Goal: Task Accomplishment & Management: Manage account settings

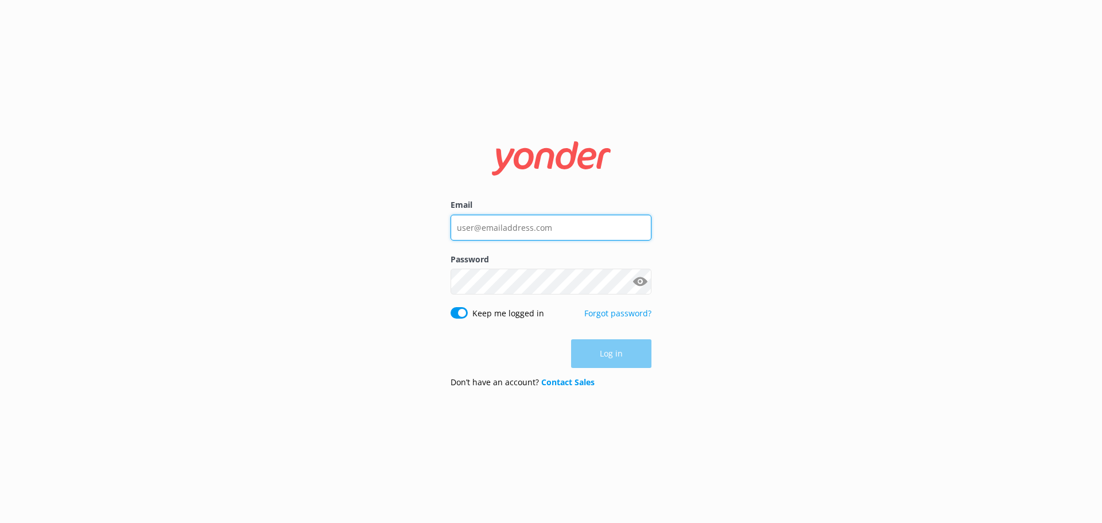
type input "[EMAIL_ADDRESS][DOMAIN_NAME]"
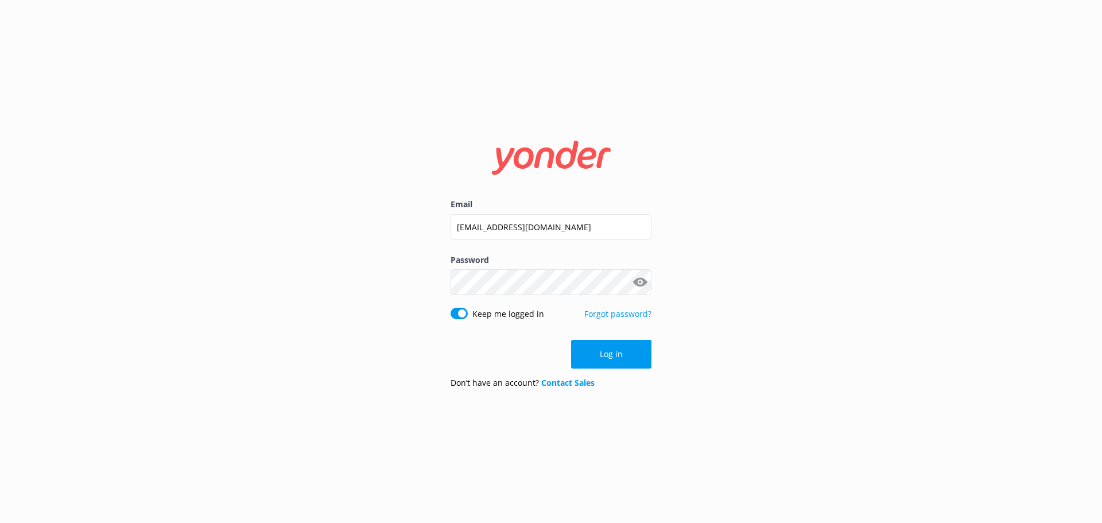
click at [610, 356] on div "Log in" at bounding box center [550, 354] width 201 height 29
click at [610, 356] on button "Log in" at bounding box center [611, 354] width 80 height 29
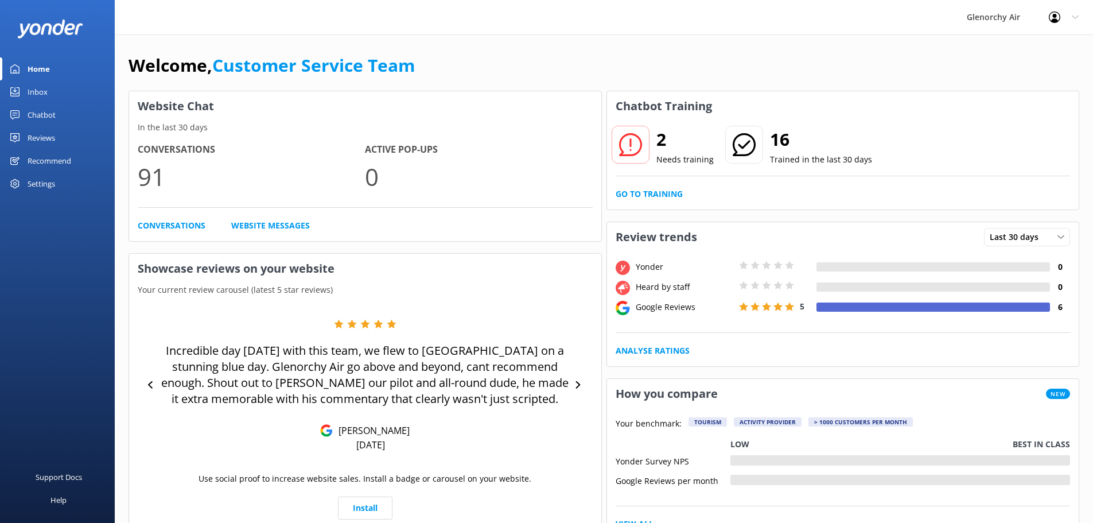
click at [38, 92] on div "Inbox" at bounding box center [38, 91] width 20 height 23
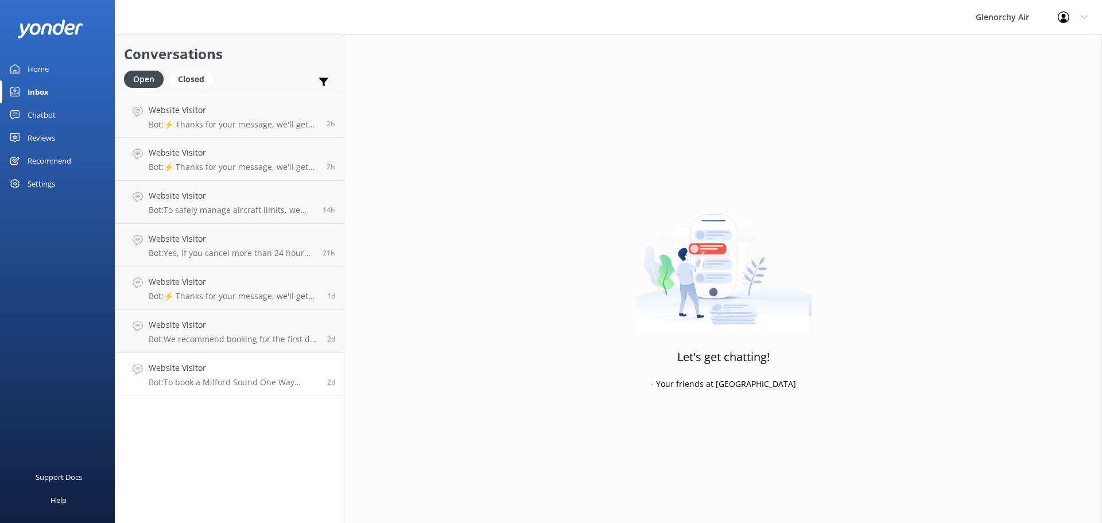
click at [258, 383] on p "Bot: To book a Milford Sound One Way Flight, please fill out the form at [URL][…" at bounding box center [234, 382] width 170 height 10
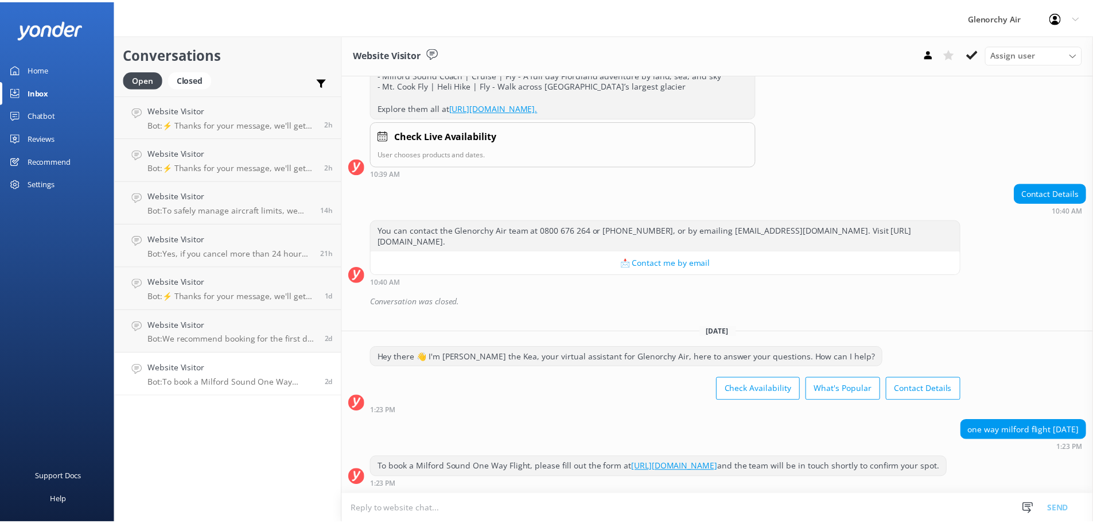
scroll to position [404, 0]
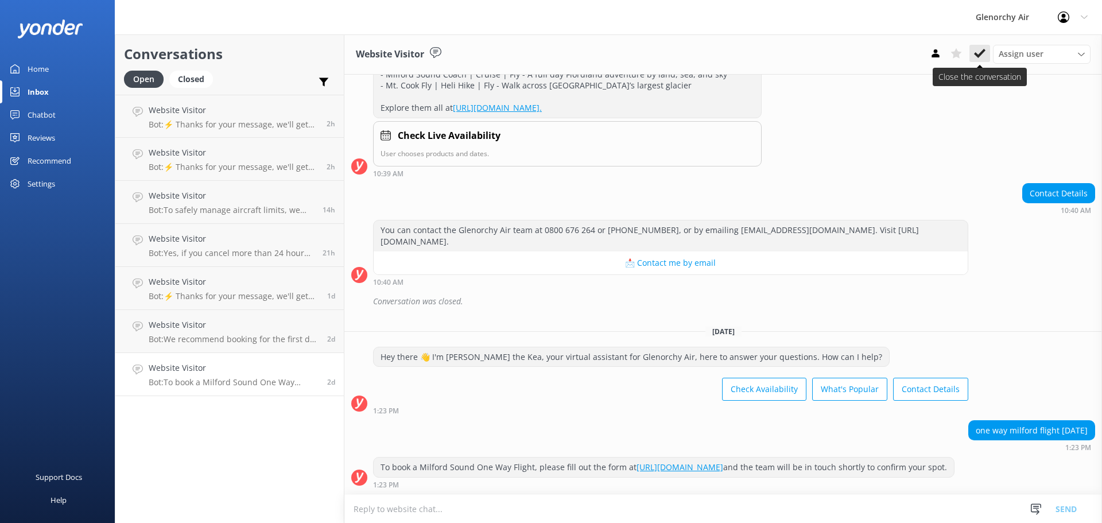
click at [977, 57] on icon at bounding box center [979, 53] width 11 height 11
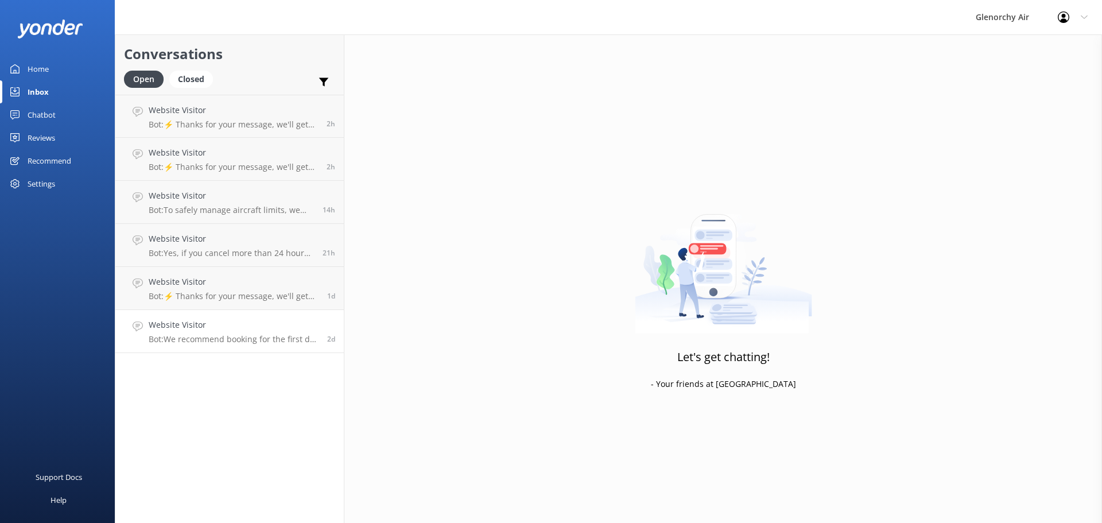
click at [240, 337] on p "Bot: We recommend booking for the first day of your stay in [GEOGRAPHIC_DATA] t…" at bounding box center [234, 339] width 170 height 10
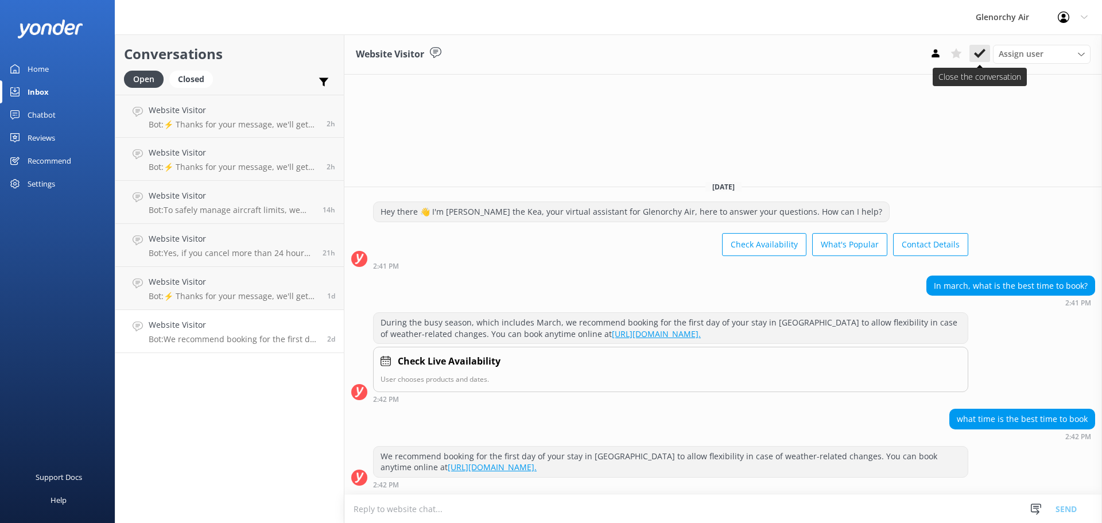
click at [981, 51] on icon at bounding box center [979, 53] width 11 height 11
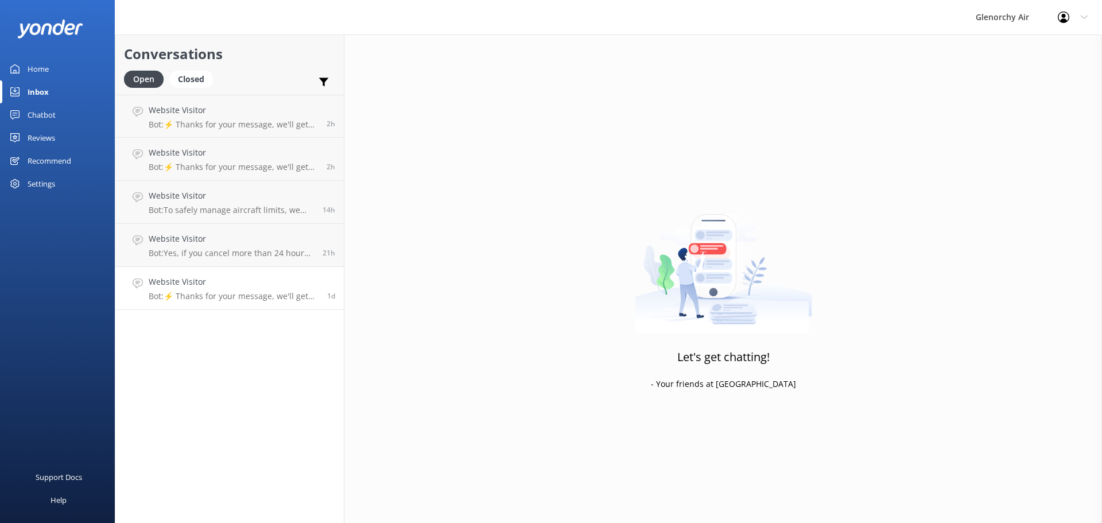
click at [222, 294] on p "Bot: ⚡ Thanks for your message, we'll get back to you as soon as we can. You're…" at bounding box center [234, 296] width 170 height 10
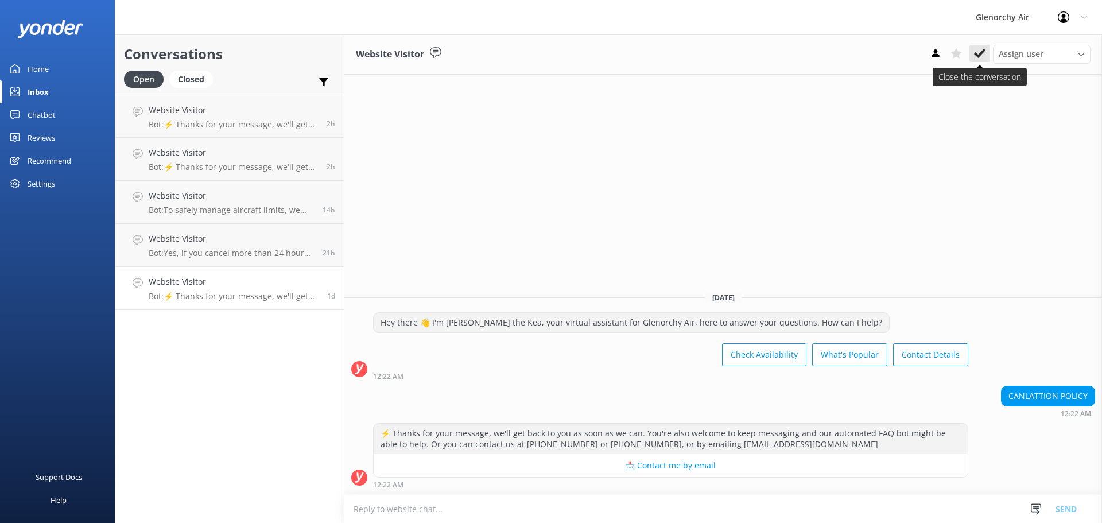
click at [976, 55] on use at bounding box center [979, 53] width 11 height 9
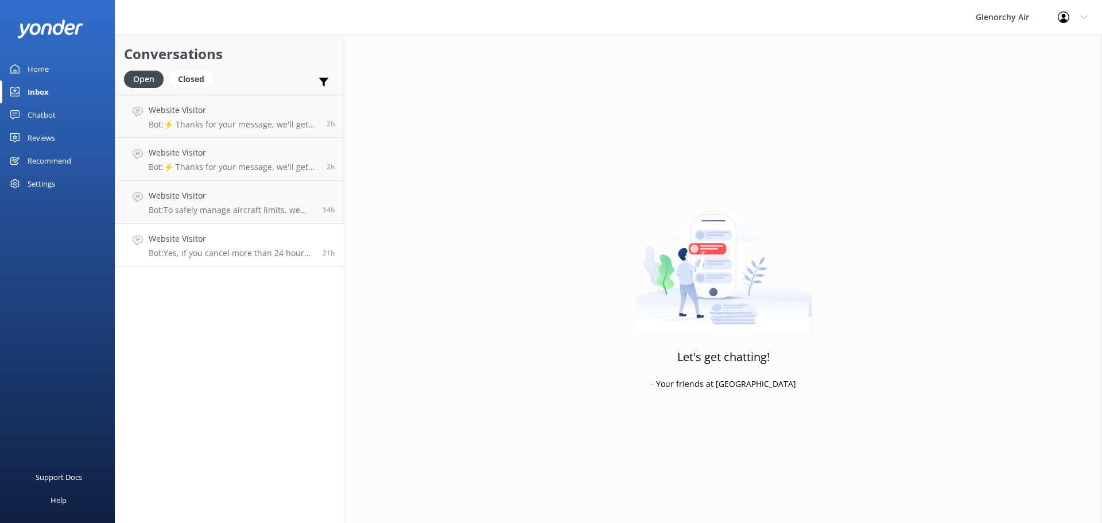
click at [265, 252] on p "Bot: Yes, if you cancel more than 24 hours before your departure, you will not …" at bounding box center [231, 253] width 165 height 10
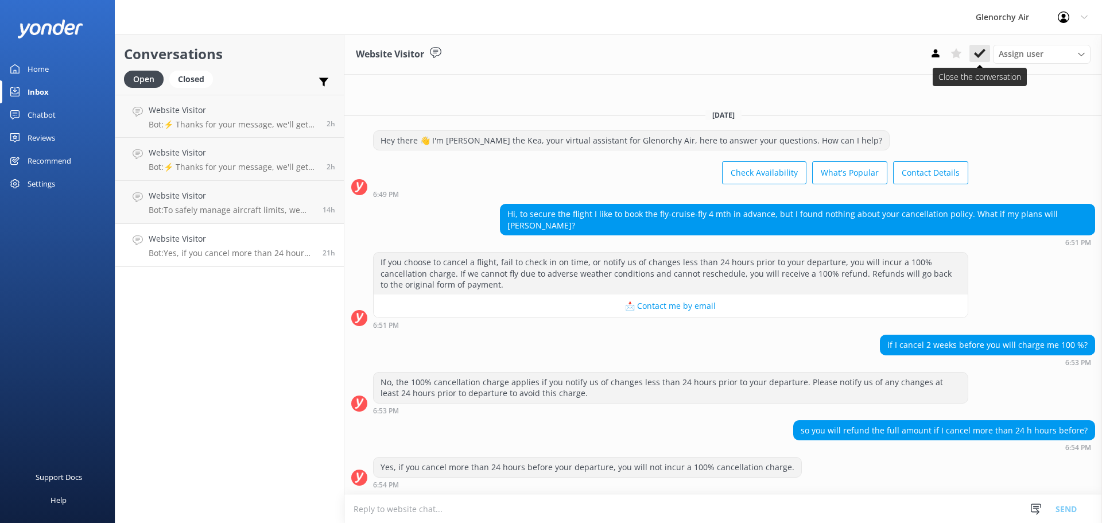
click at [975, 52] on icon at bounding box center [979, 53] width 11 height 11
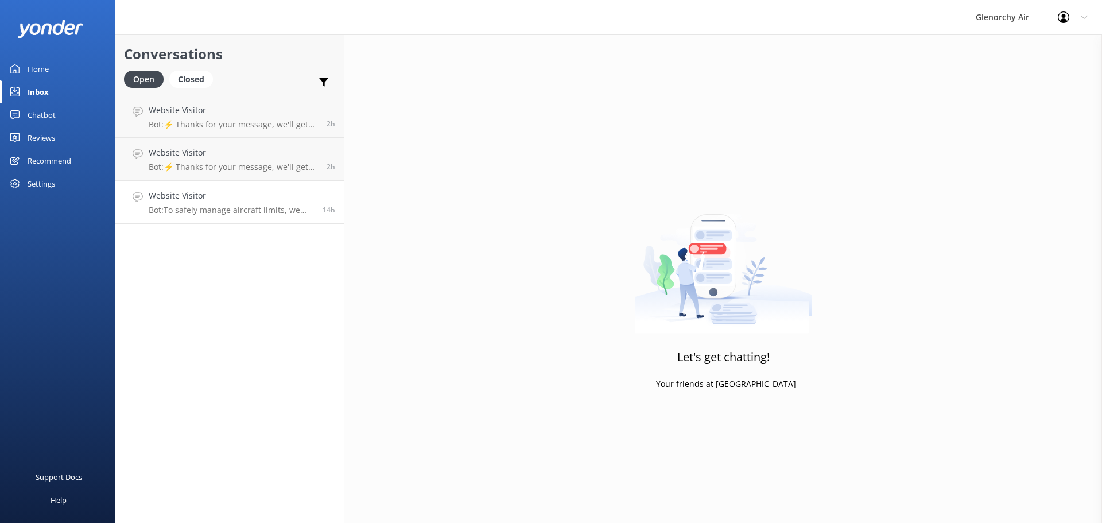
click at [227, 208] on p "Bot: To safely manage aircraft limits, we require passenger weights at booking.…" at bounding box center [231, 210] width 165 height 10
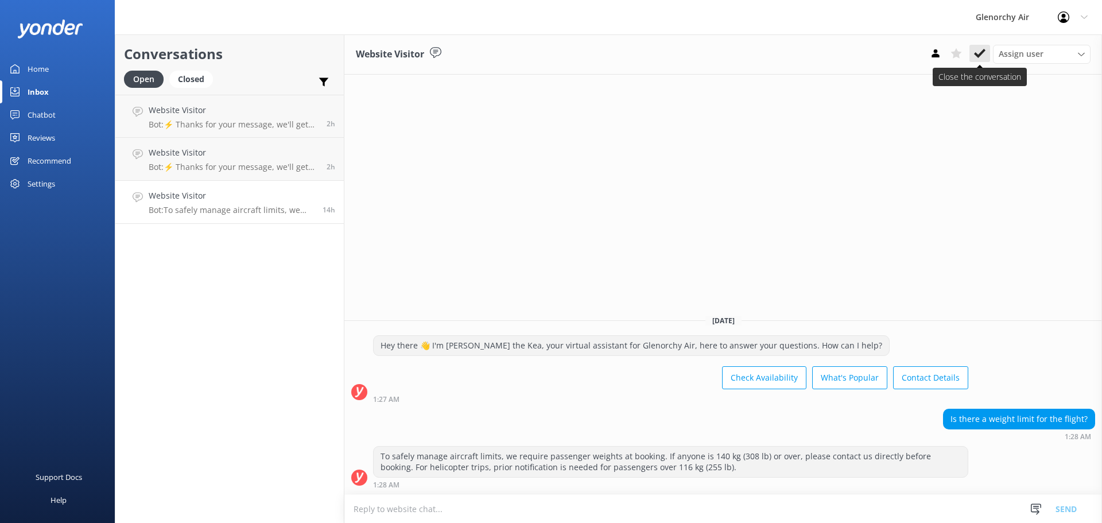
click at [979, 52] on icon at bounding box center [979, 53] width 11 height 11
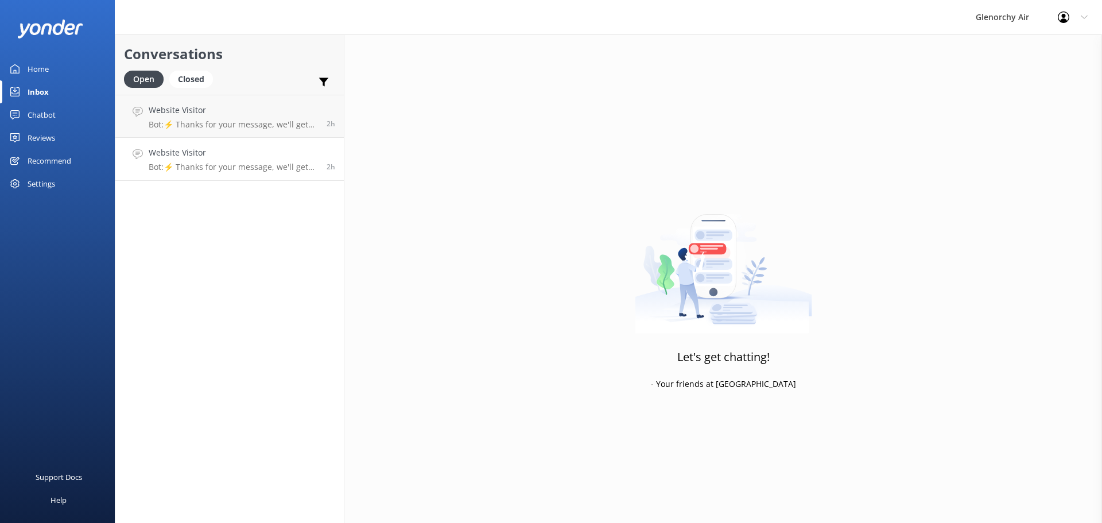
click at [259, 155] on h4 "Website Visitor" at bounding box center [233, 152] width 169 height 13
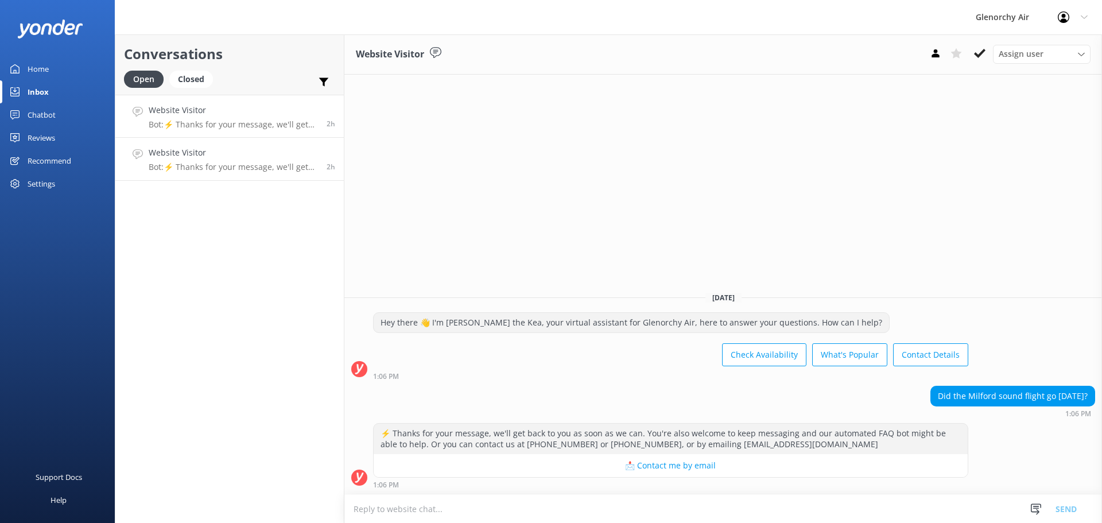
click at [223, 118] on div "Website Visitor Bot: ⚡ Thanks for your message, we'll get back to you as soon a…" at bounding box center [233, 116] width 169 height 25
click at [207, 162] on p "Bot: ⚡ Thanks for your message, we'll get back to you as soon as we can. You're…" at bounding box center [233, 167] width 169 height 10
click at [972, 46] on button at bounding box center [979, 53] width 21 height 17
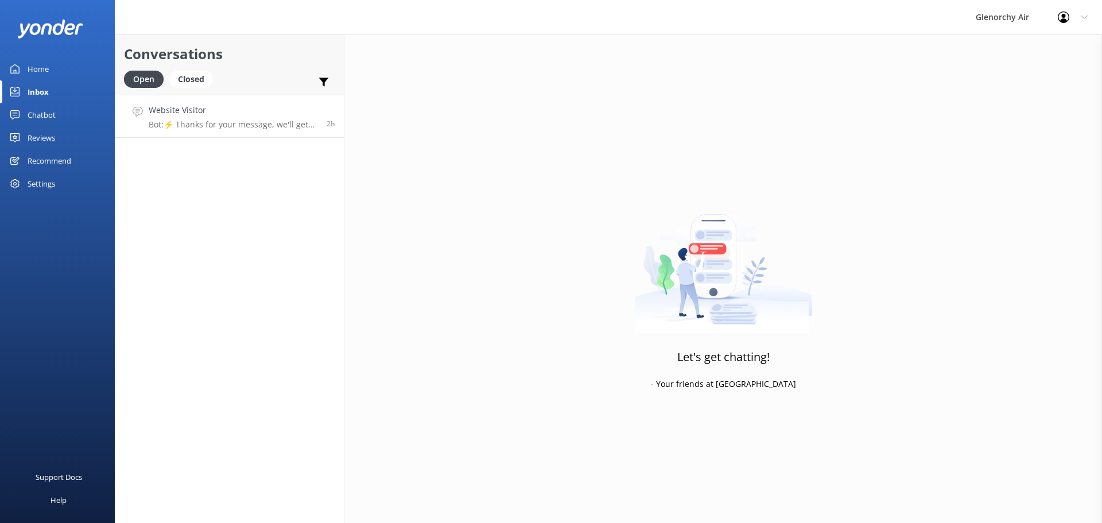
click at [252, 118] on div "Website Visitor Bot: ⚡ Thanks for your message, we'll get back to you as soon a…" at bounding box center [233, 116] width 169 height 25
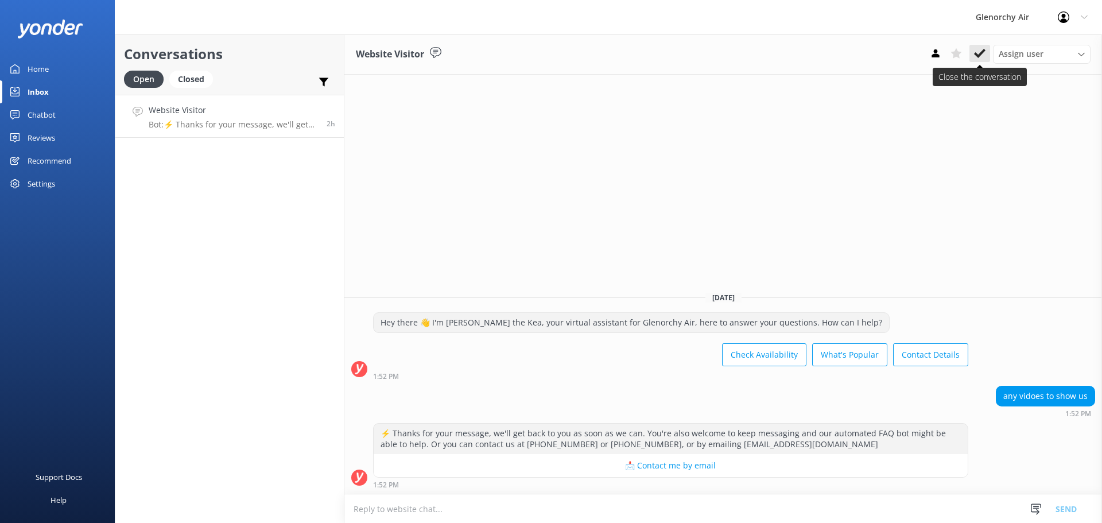
click at [978, 52] on icon at bounding box center [979, 53] width 11 height 11
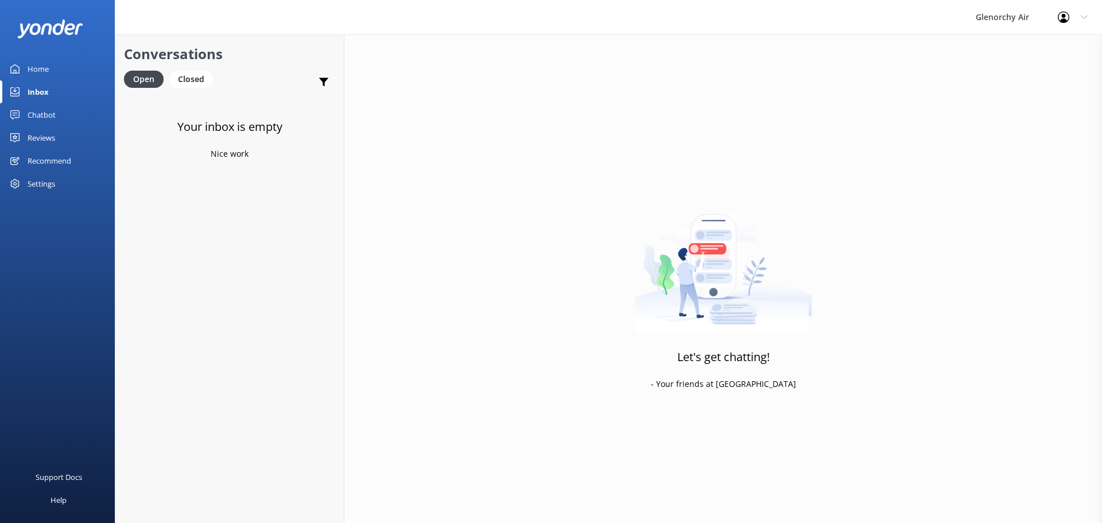
click at [46, 141] on div "Reviews" at bounding box center [42, 137] width 28 height 23
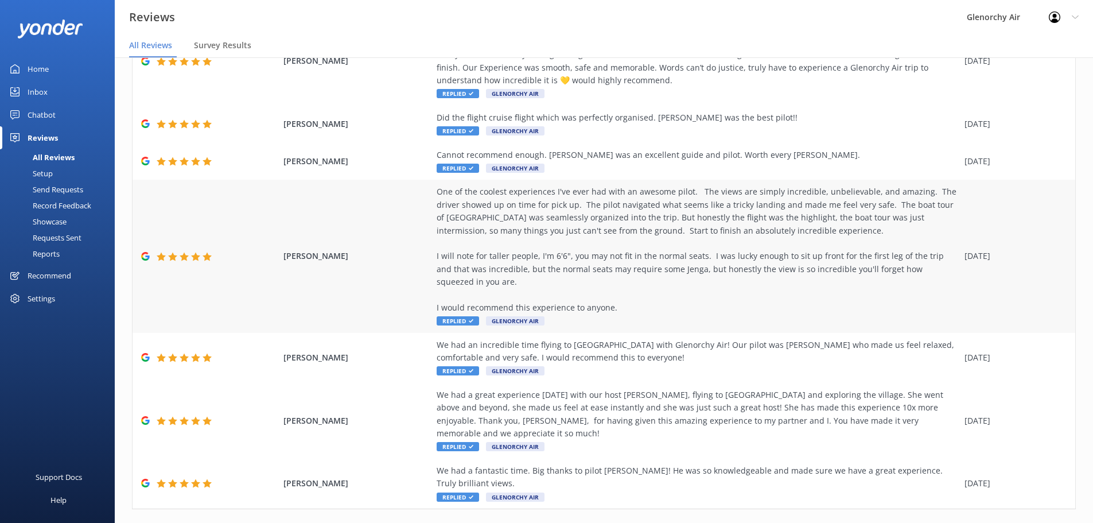
scroll to position [23, 0]
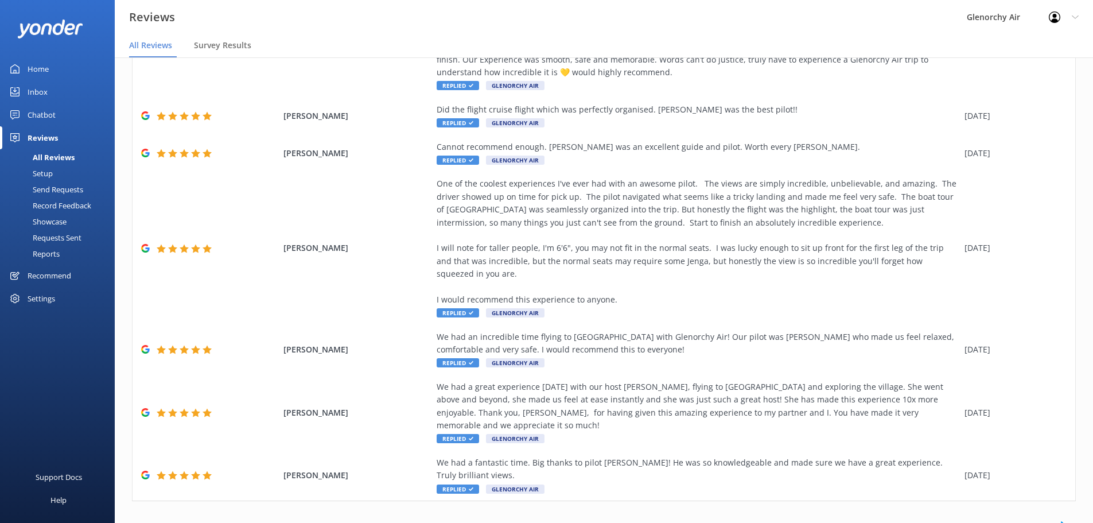
click at [884, 520] on link "2" at bounding box center [891, 525] width 15 height 11
